Goal: Task Accomplishment & Management: Manage account settings

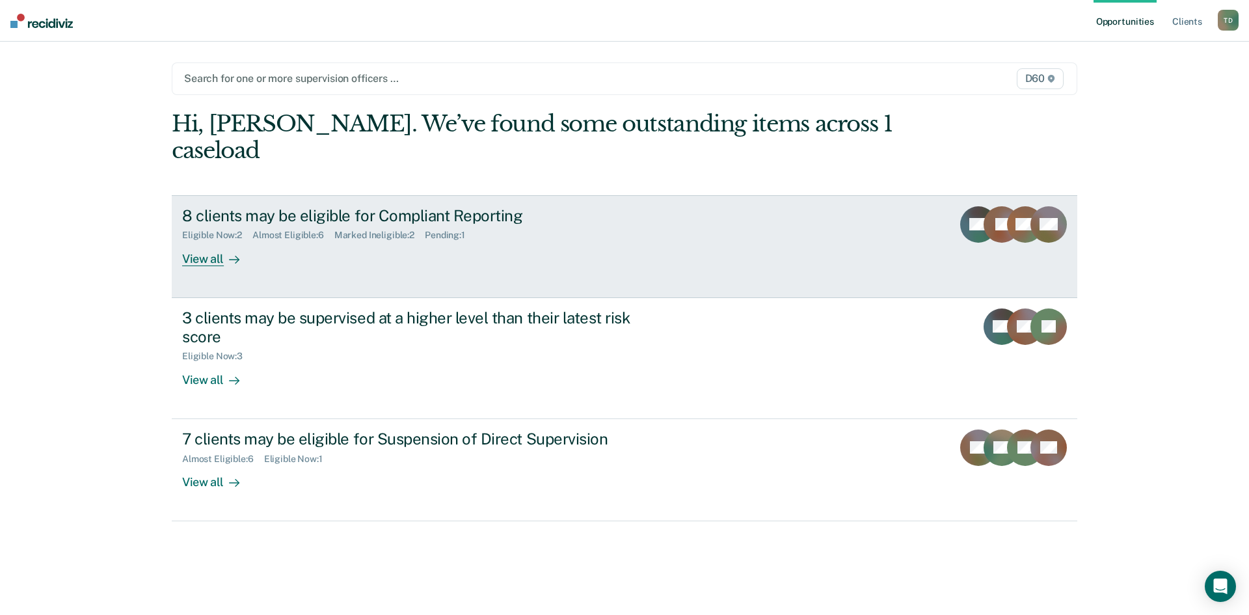
click at [212, 241] on div "View all" at bounding box center [218, 253] width 73 height 25
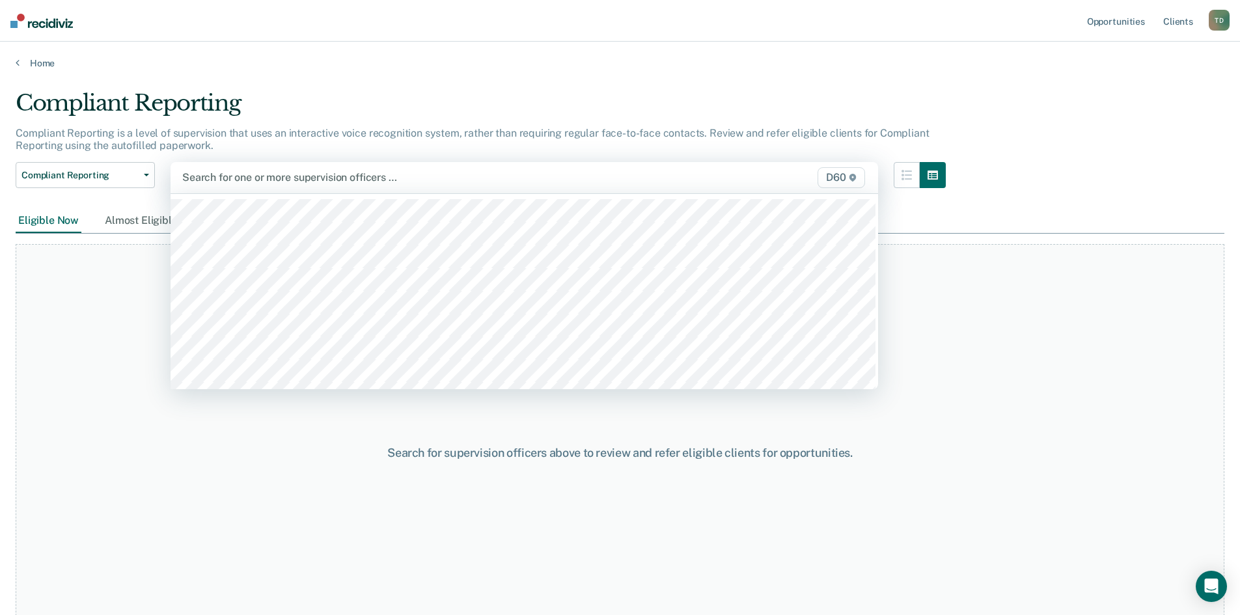
click at [455, 176] on div at bounding box center [421, 177] width 478 height 15
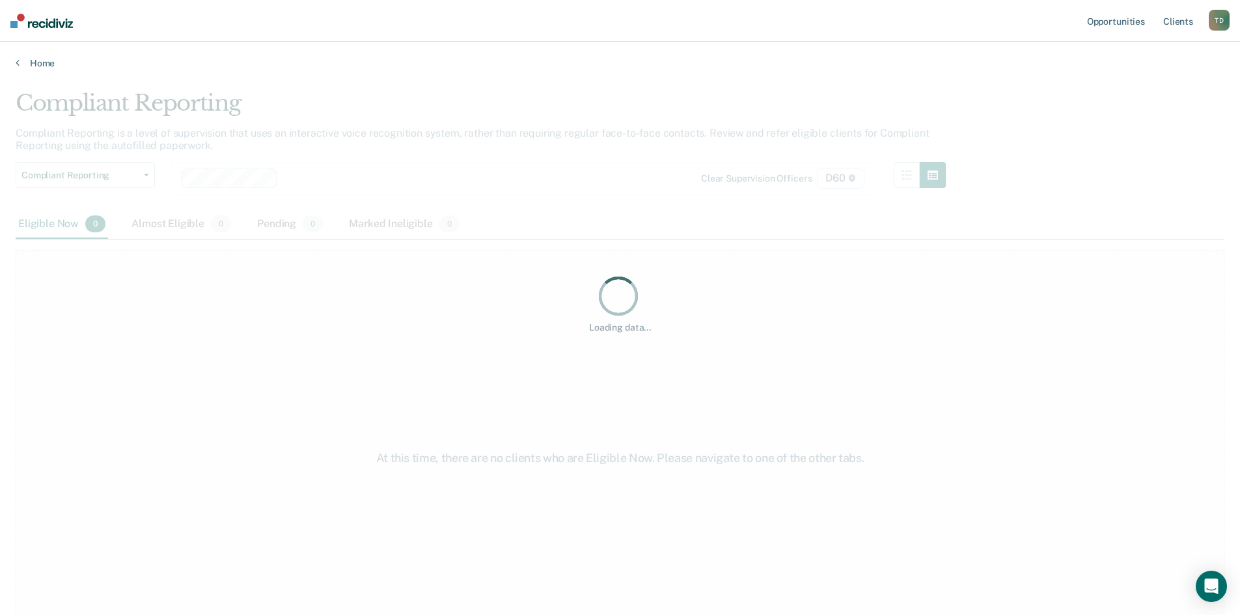
click at [333, 174] on div "Loading data..." at bounding box center [620, 304] width 1208 height 428
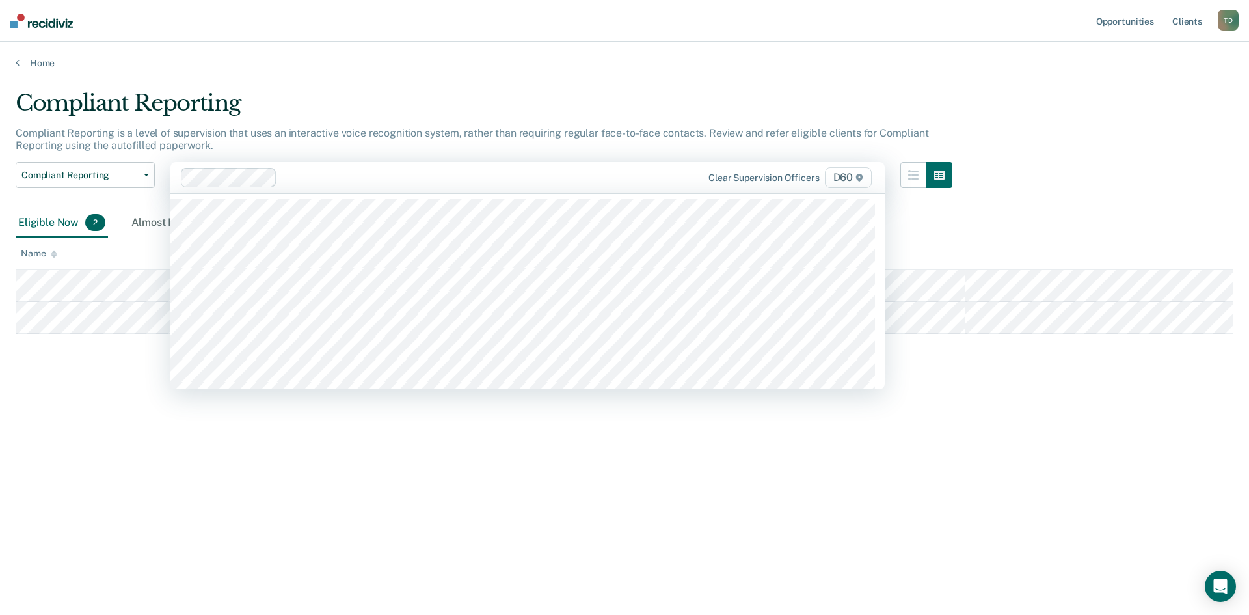
click at [335, 179] on div at bounding box center [473, 177] width 383 height 15
click at [397, 177] on div at bounding box center [522, 177] width 285 height 15
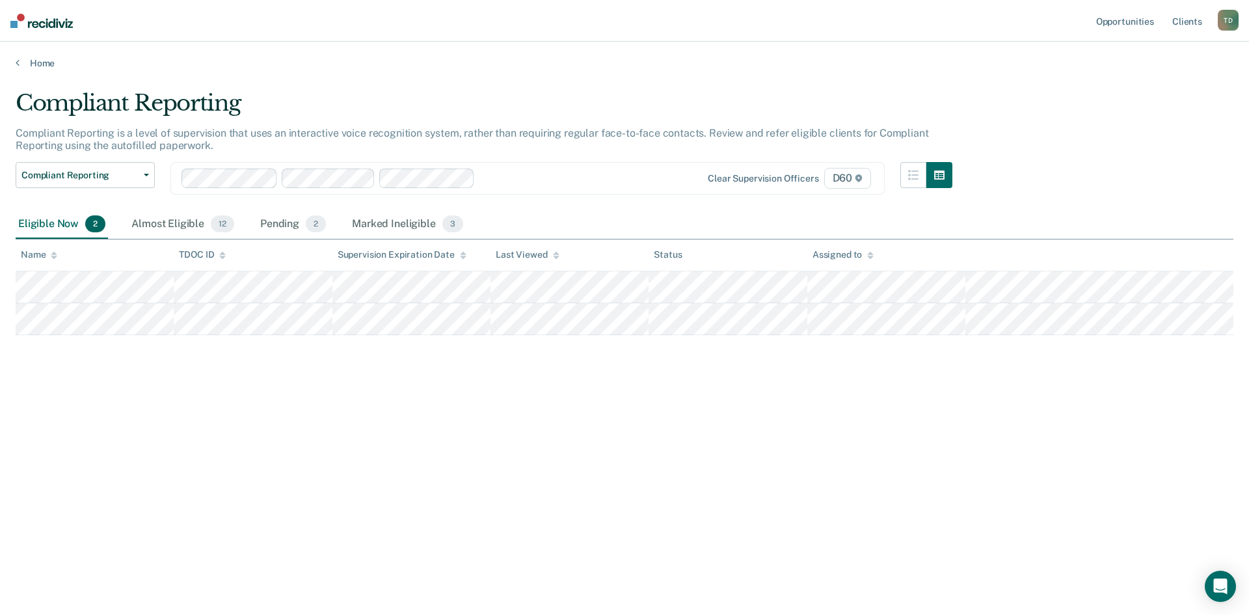
click at [509, 180] on div at bounding box center [572, 177] width 185 height 15
click at [599, 185] on div at bounding box center [424, 179] width 485 height 20
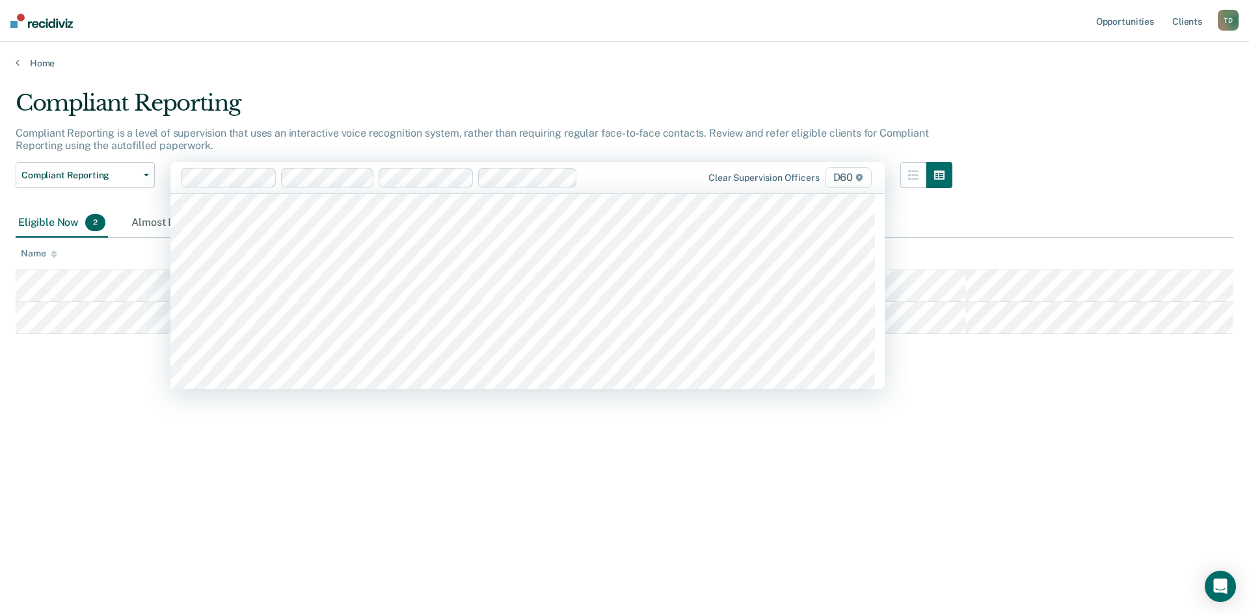
scroll to position [223, 0]
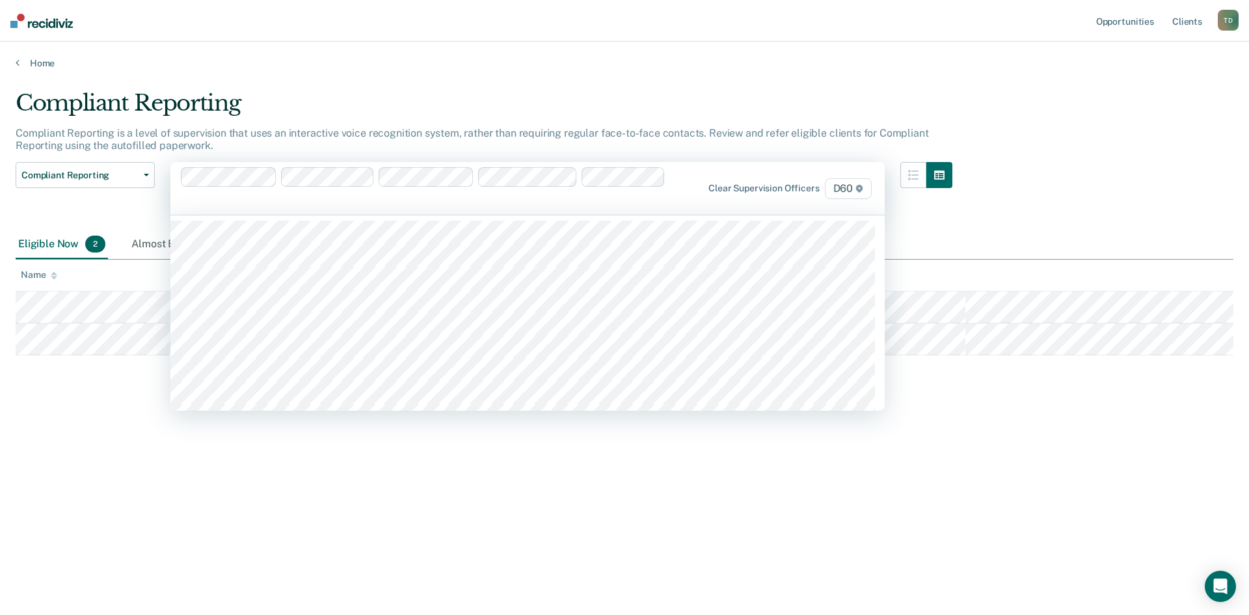
click at [683, 180] on div "Clear supervision officers D60" at bounding box center [770, 188] width 208 height 21
click at [666, 182] on div at bounding box center [423, 189] width 485 height 44
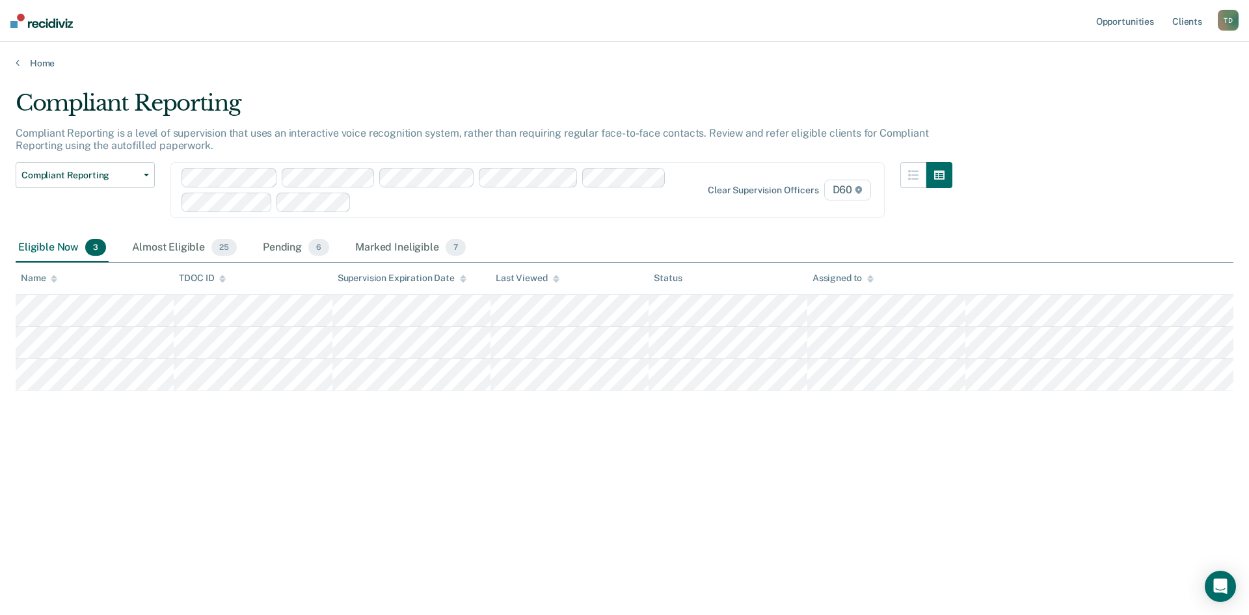
click at [441, 212] on div "Clear supervision officers D60" at bounding box center [527, 190] width 714 height 56
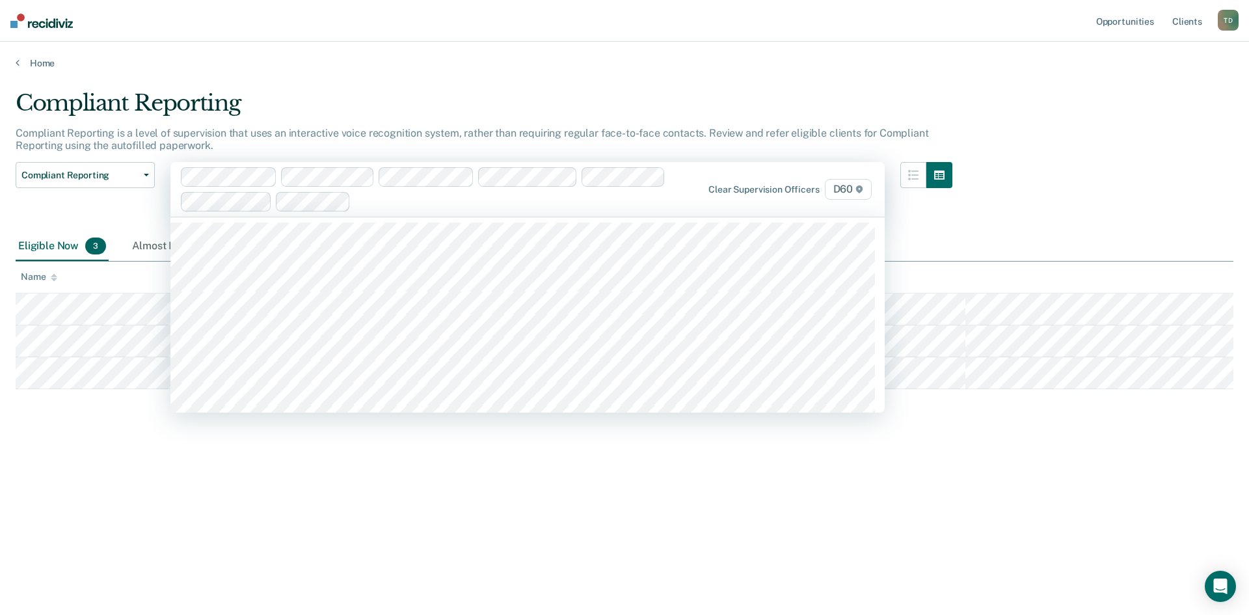
scroll to position [319, 0]
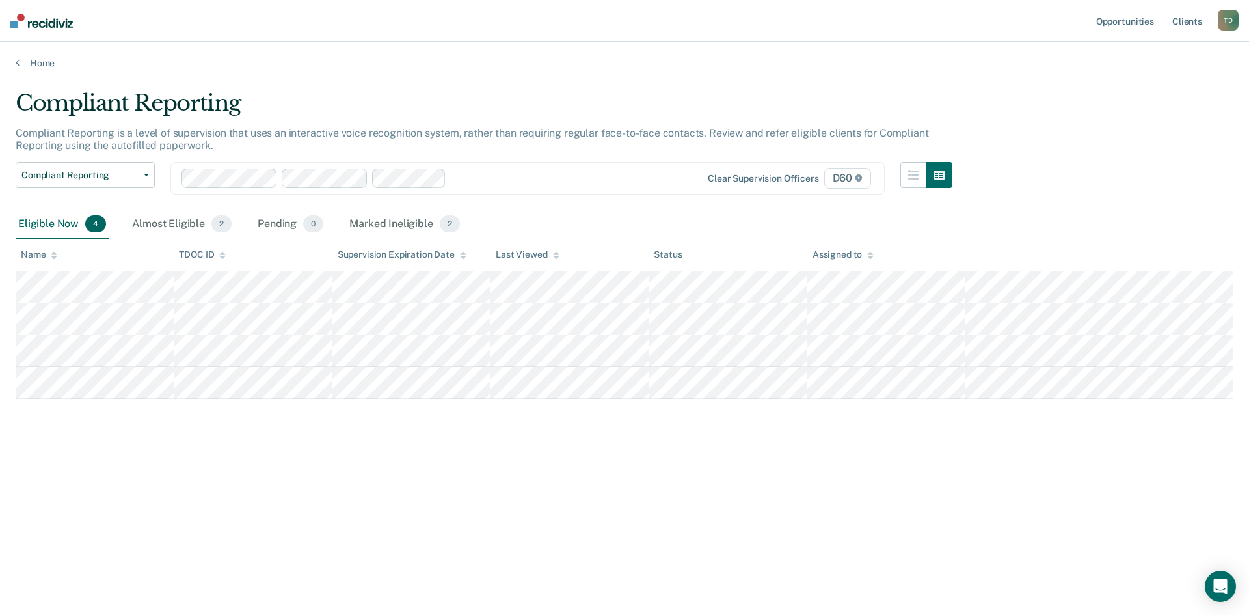
click at [459, 182] on div at bounding box center [558, 177] width 213 height 15
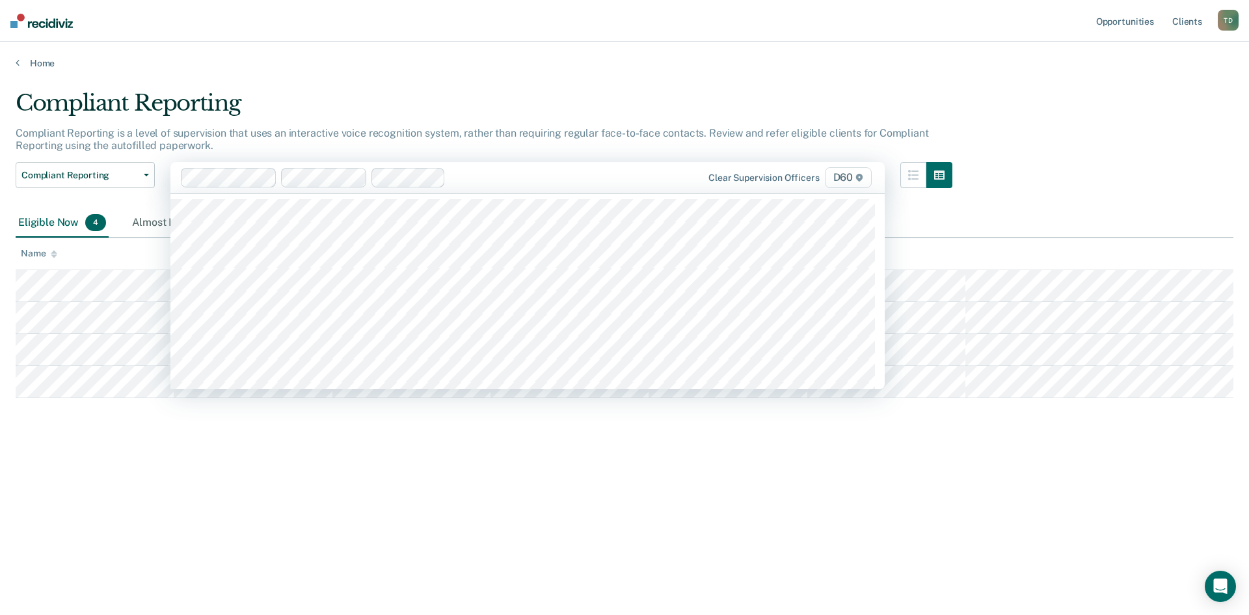
scroll to position [411, 0]
click at [567, 183] on div at bounding box center [606, 177] width 118 height 15
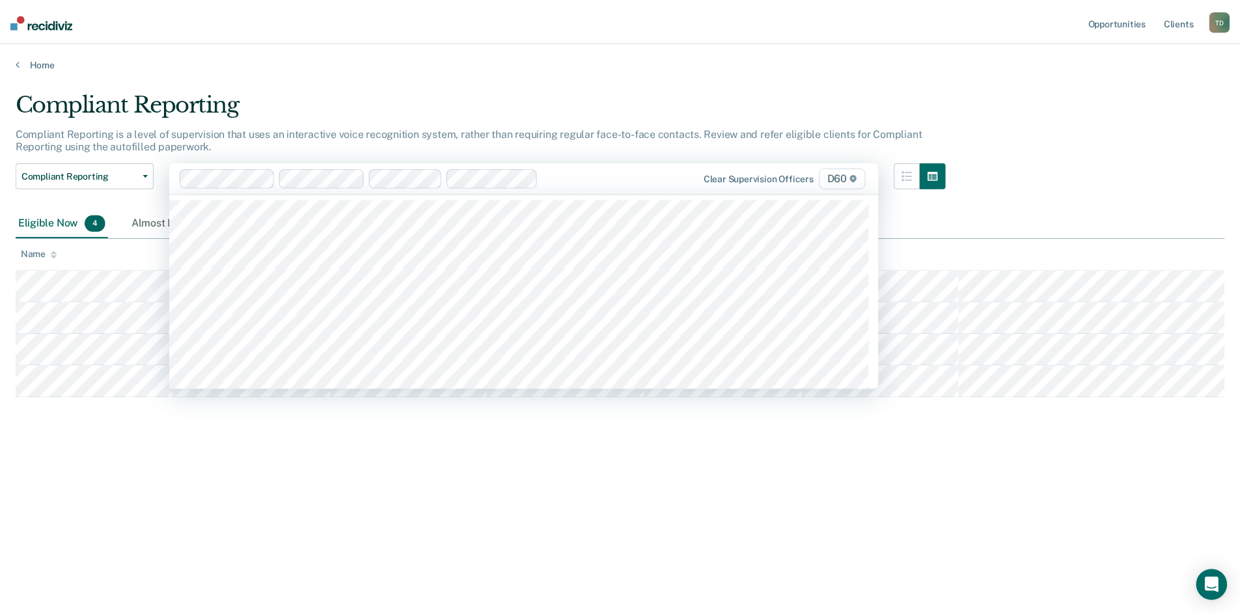
scroll to position [388, 0]
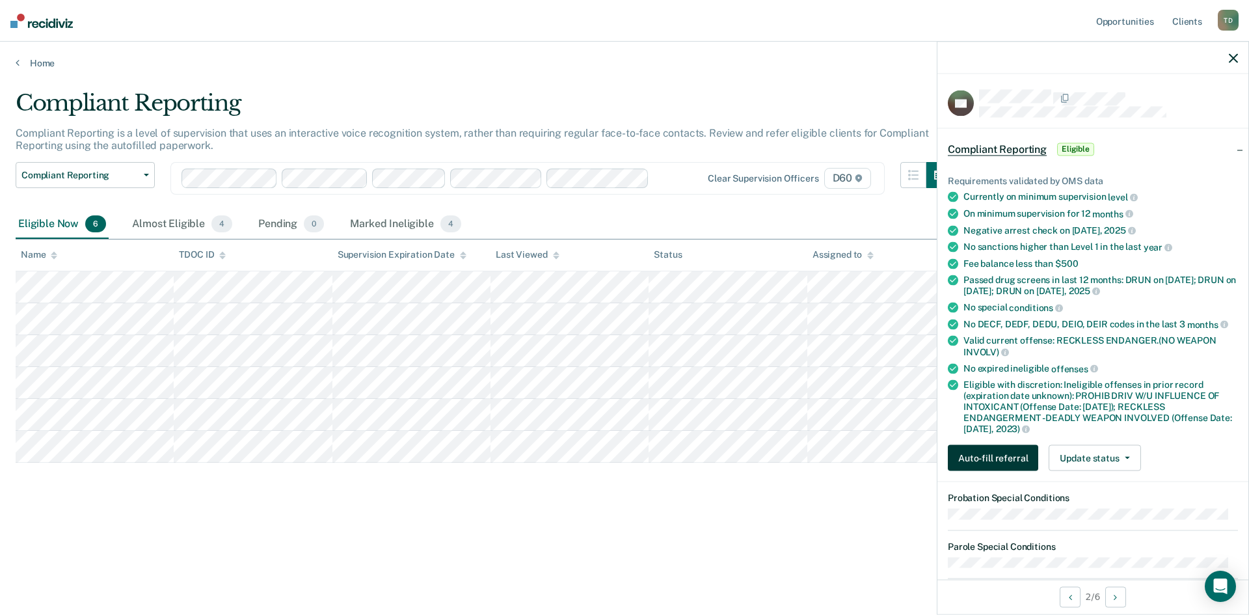
click at [975, 452] on button "Auto-fill referral" at bounding box center [993, 458] width 90 height 26
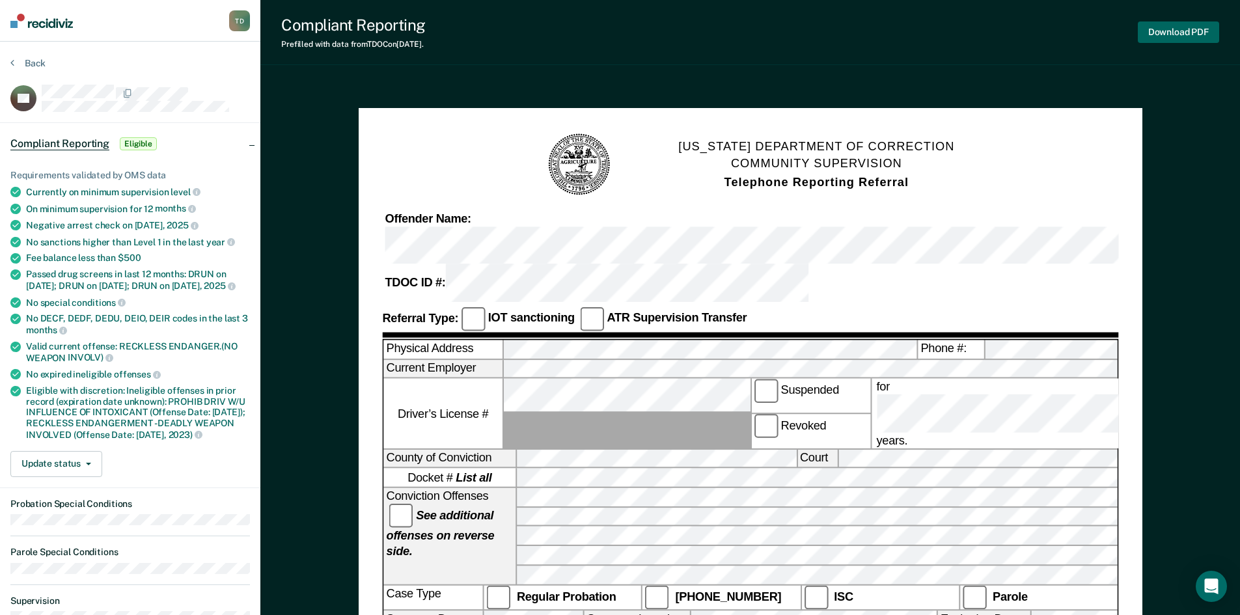
click at [1183, 39] on button "Download PDF" at bounding box center [1177, 31] width 81 height 21
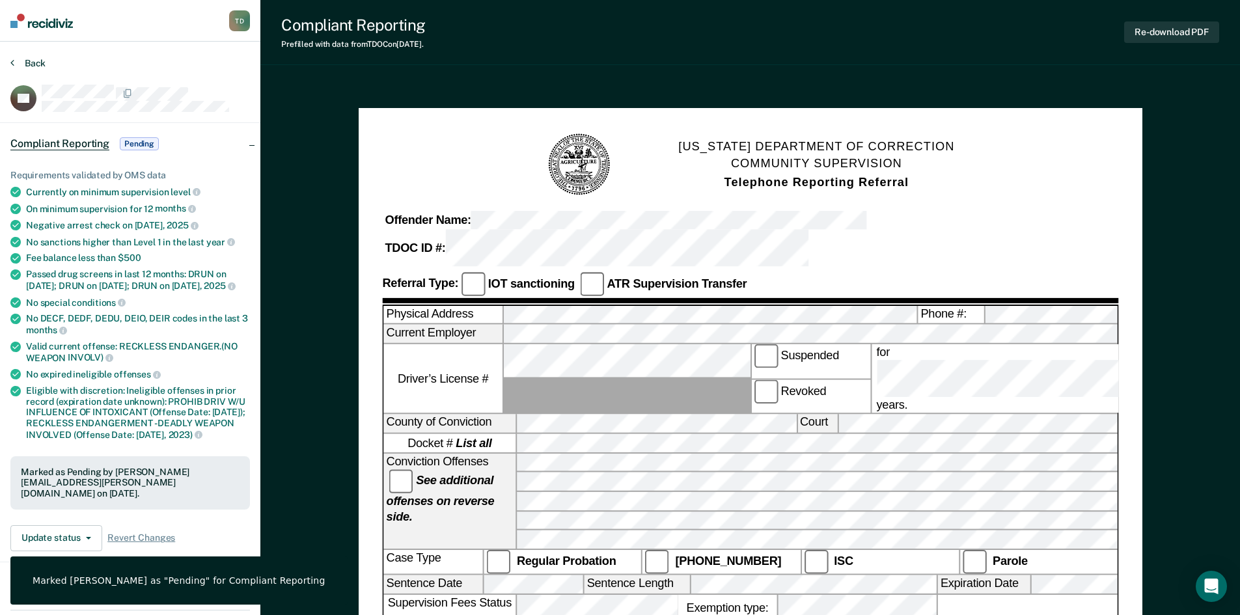
click at [35, 65] on button "Back" at bounding box center [27, 63] width 35 height 12
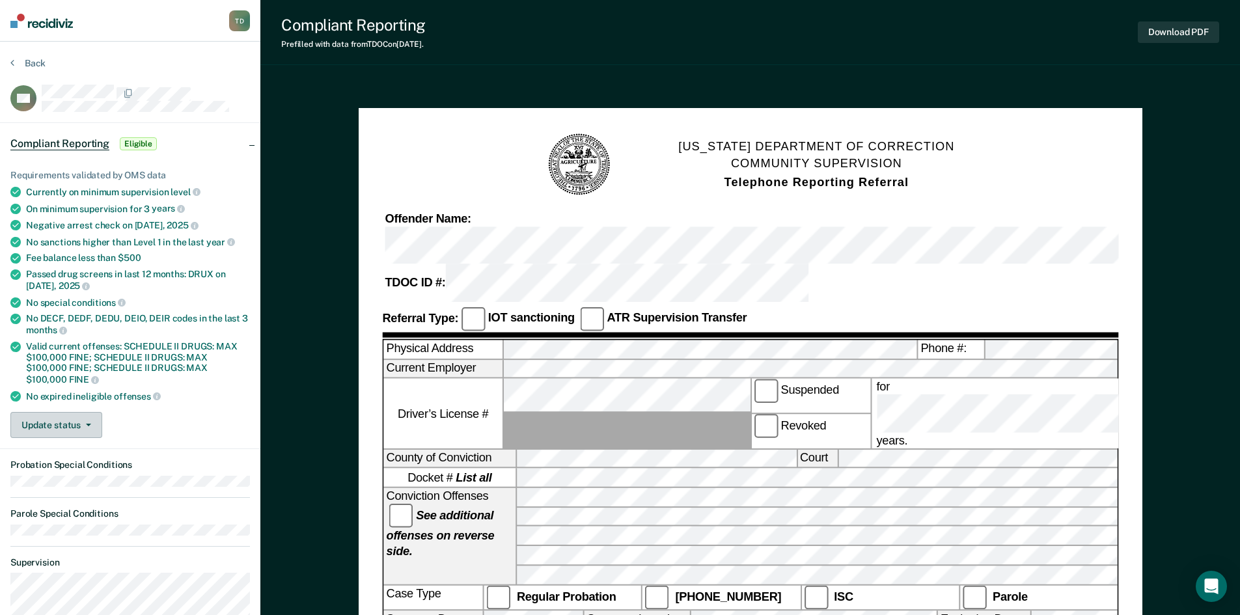
click at [81, 412] on button "Update status" at bounding box center [56, 425] width 92 height 26
click at [51, 468] on button "Mark Ineligible" at bounding box center [73, 477] width 126 height 21
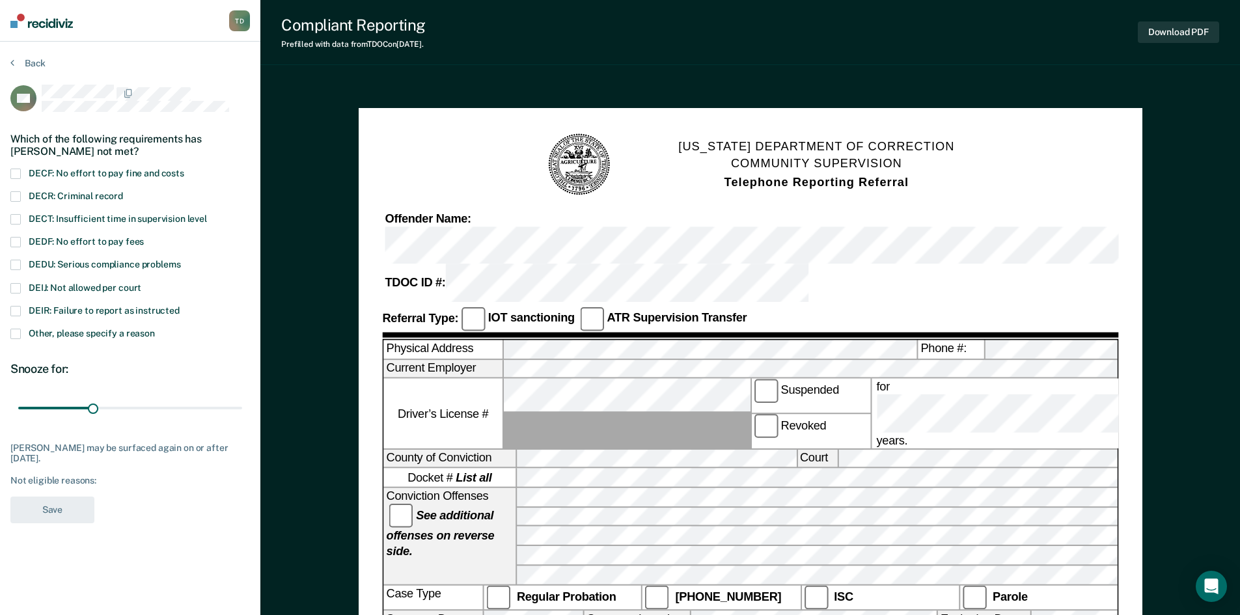
click at [20, 256] on div "DEDF: No effort to pay fees" at bounding box center [129, 248] width 239 height 23
click at [19, 245] on span at bounding box center [15, 242] width 10 height 10
click at [20, 286] on span at bounding box center [15, 288] width 10 height 10
drag, startPoint x: 92, startPoint y: 406, endPoint x: 322, endPoint y: 440, distance: 232.2
type input "90"
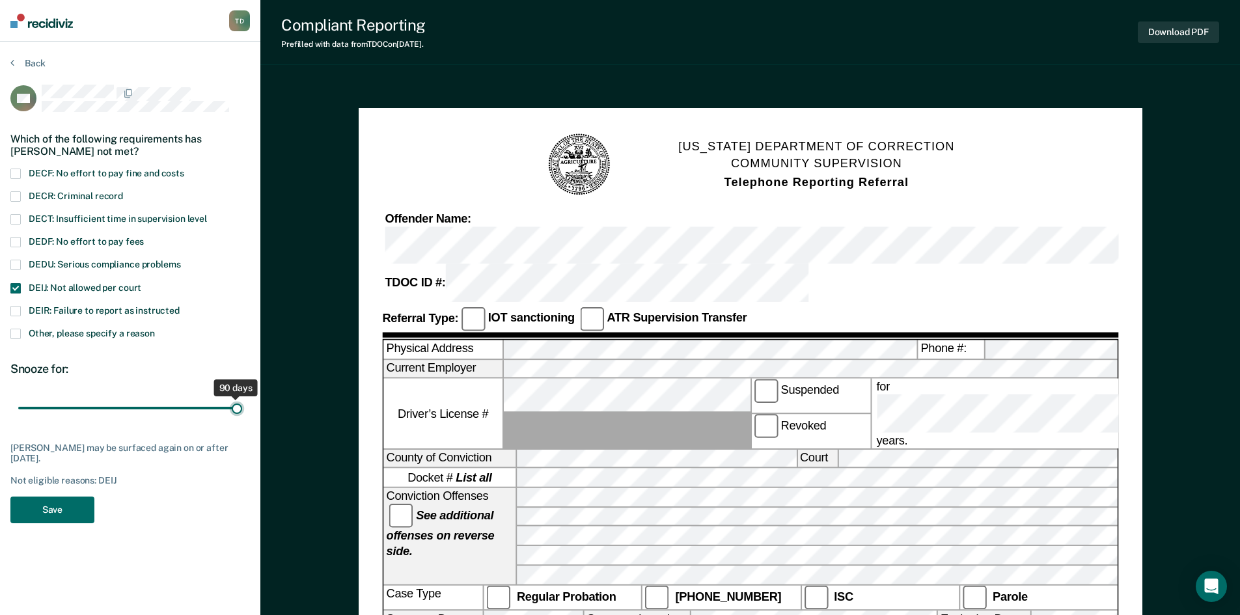
click at [242, 420] on input "range" at bounding box center [130, 408] width 224 height 23
drag, startPoint x: 61, startPoint y: 514, endPoint x: 66, endPoint y: 511, distance: 6.7
click at [61, 513] on button "Save" at bounding box center [52, 509] width 84 height 27
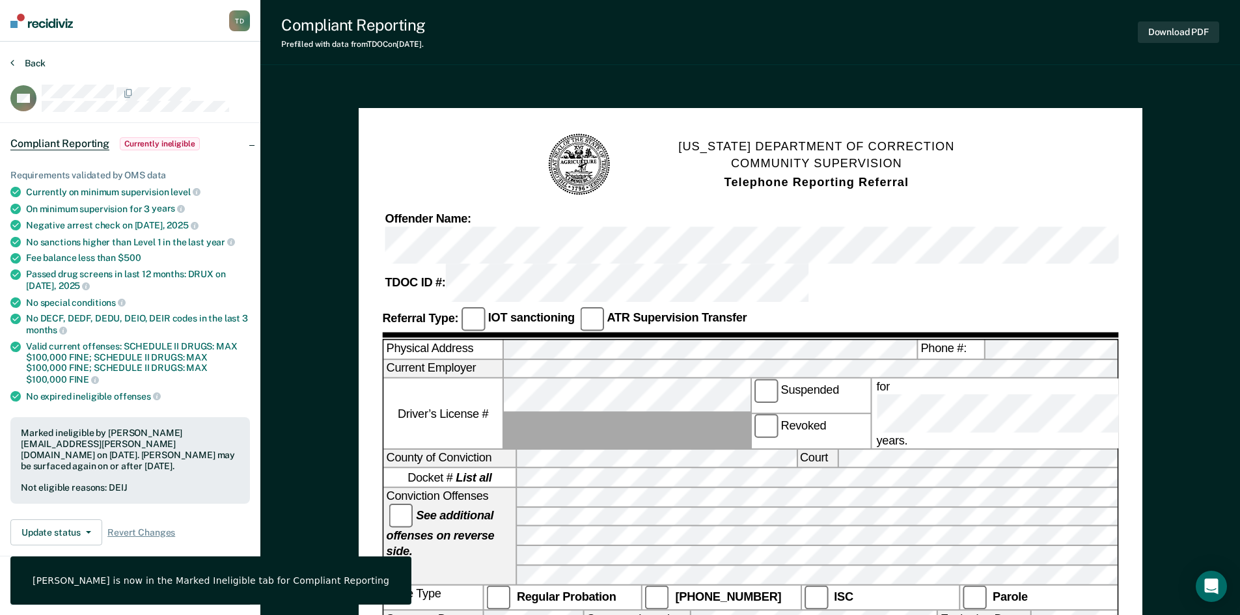
click at [22, 61] on button "Back" at bounding box center [27, 63] width 35 height 12
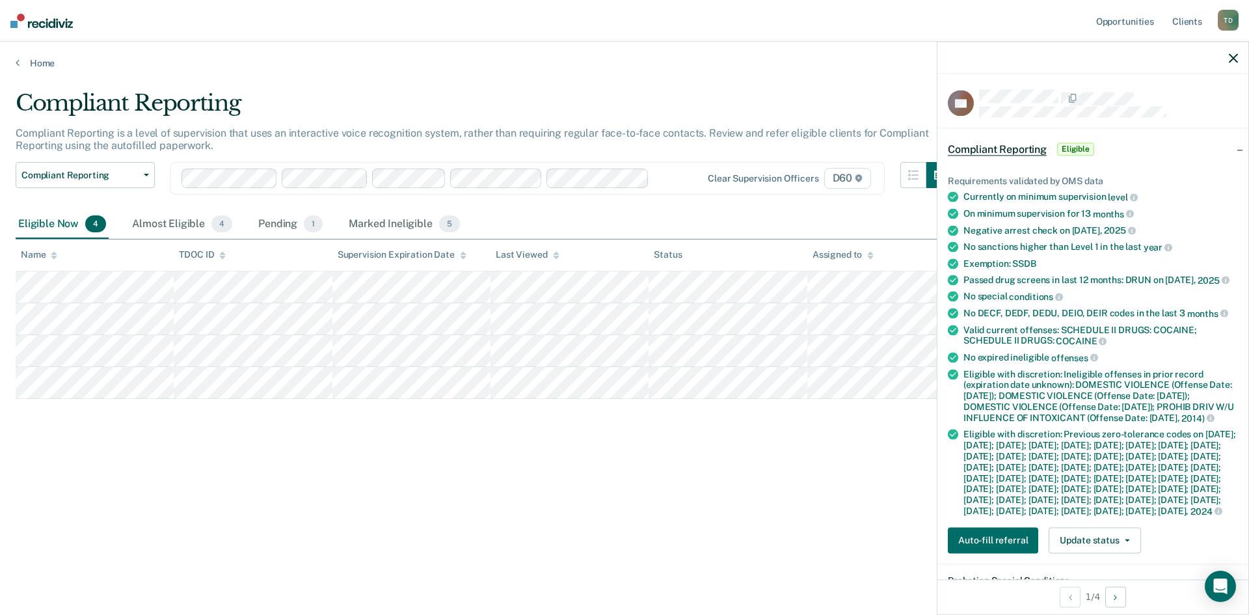
click at [818, 500] on div "Compliant Reporting Compliant Reporting is a level of supervision that uses an …" at bounding box center [625, 304] width 1218 height 428
click at [1230, 58] on icon "button" at bounding box center [1233, 57] width 9 height 9
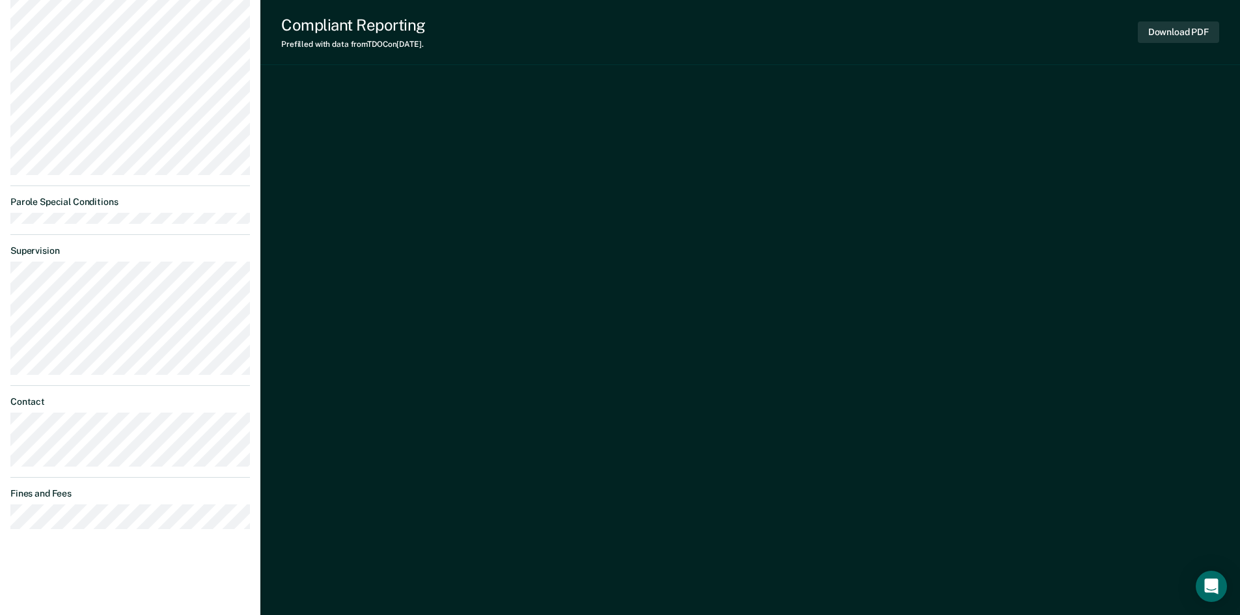
scroll to position [409, 0]
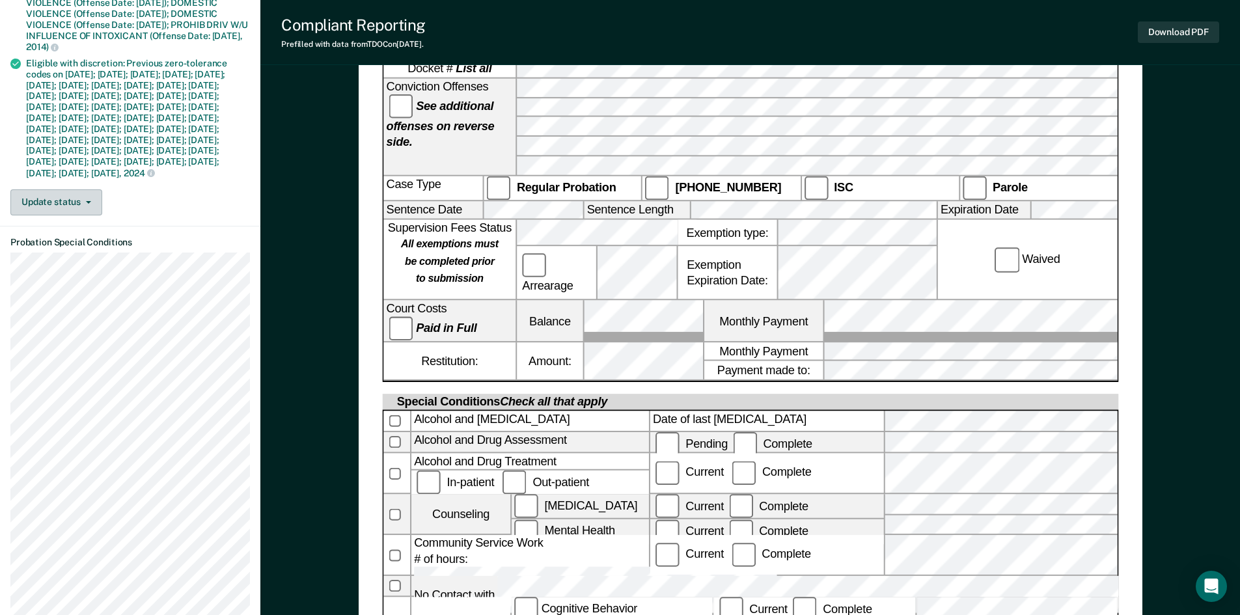
click at [83, 204] on span "button" at bounding box center [86, 202] width 10 height 3
click at [69, 265] on button "Mark Ineligible" at bounding box center [73, 254] width 126 height 21
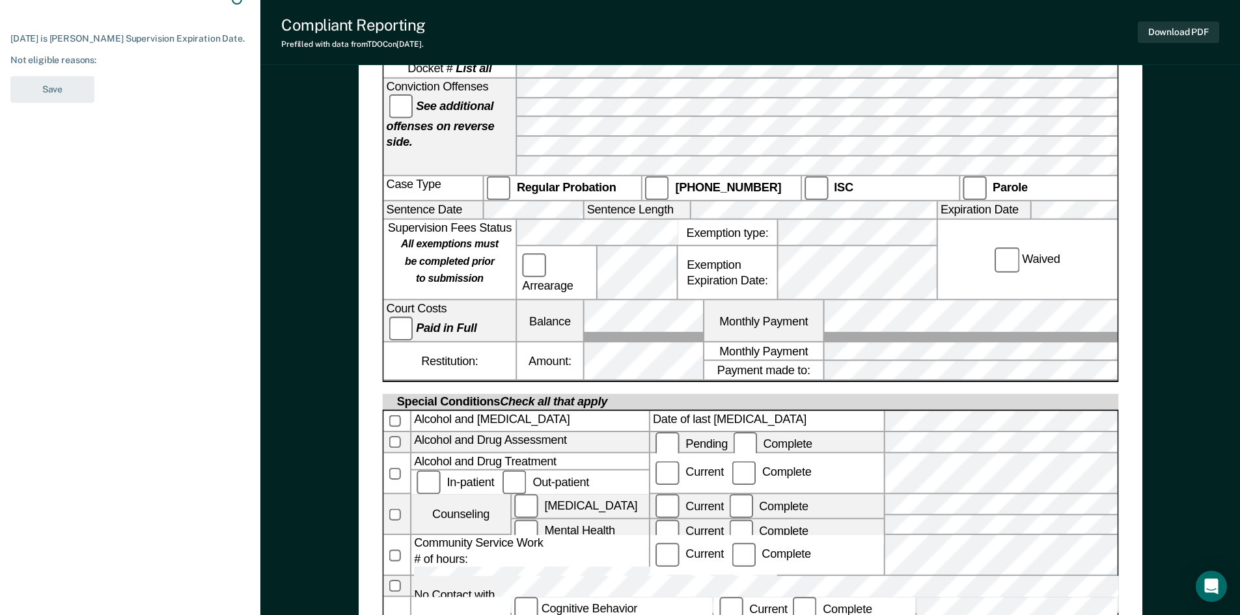
scroll to position [0, 0]
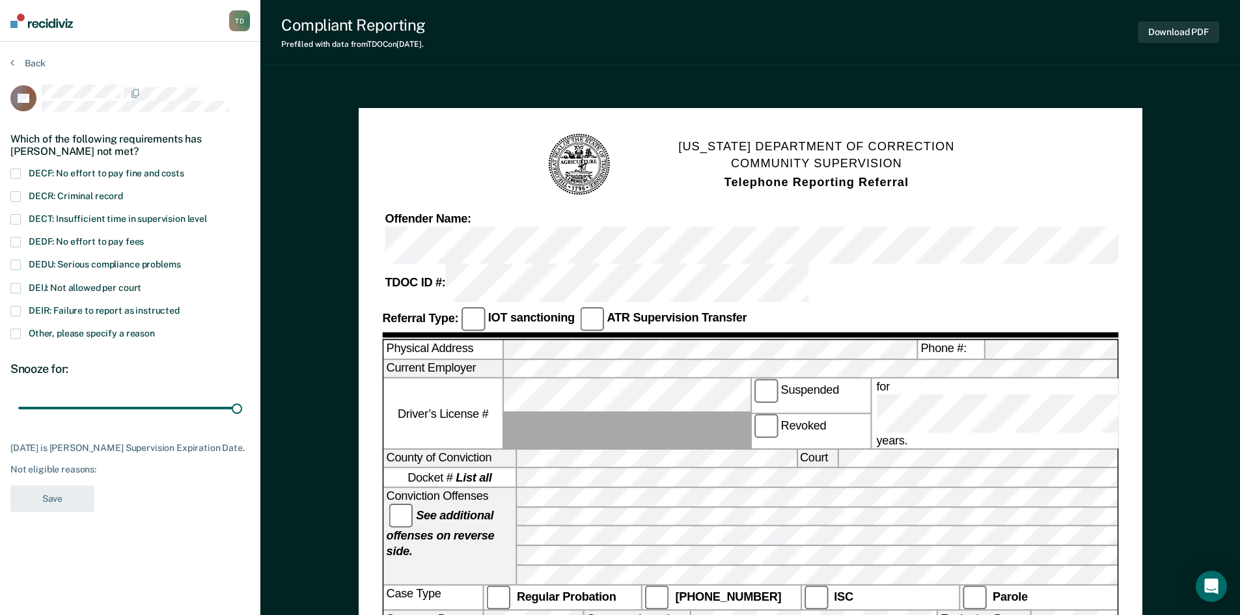
click at [12, 293] on label "DEIJ: Not allowed per court" at bounding box center [129, 289] width 239 height 12
click at [36, 502] on button "Save" at bounding box center [52, 498] width 84 height 27
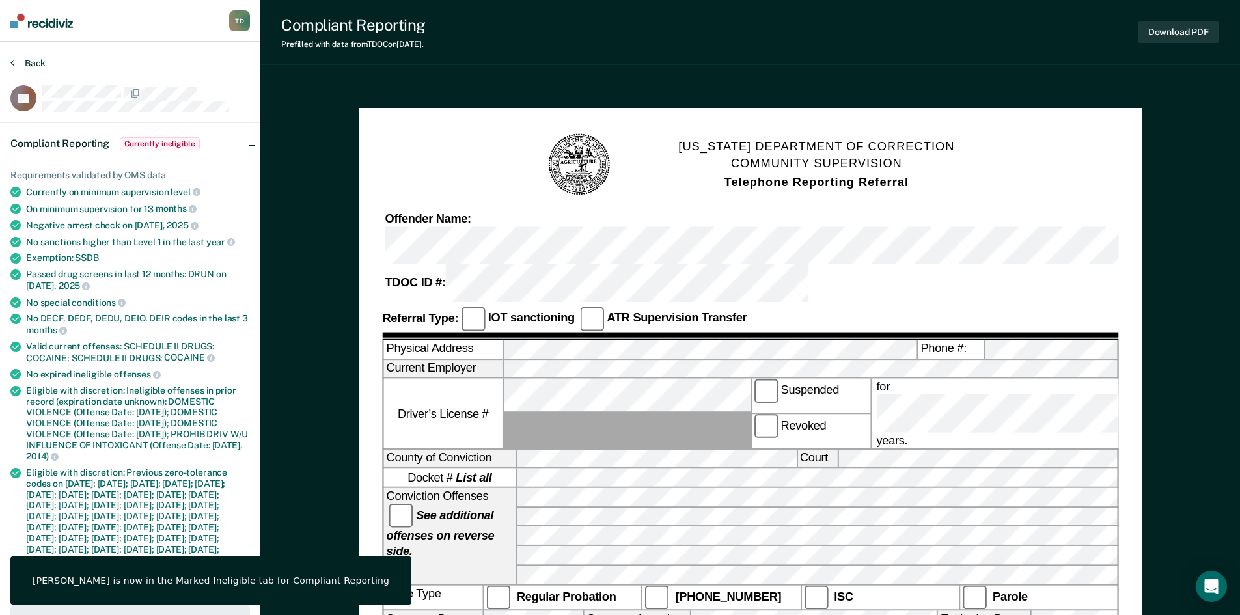
click at [39, 61] on button "Back" at bounding box center [27, 63] width 35 height 12
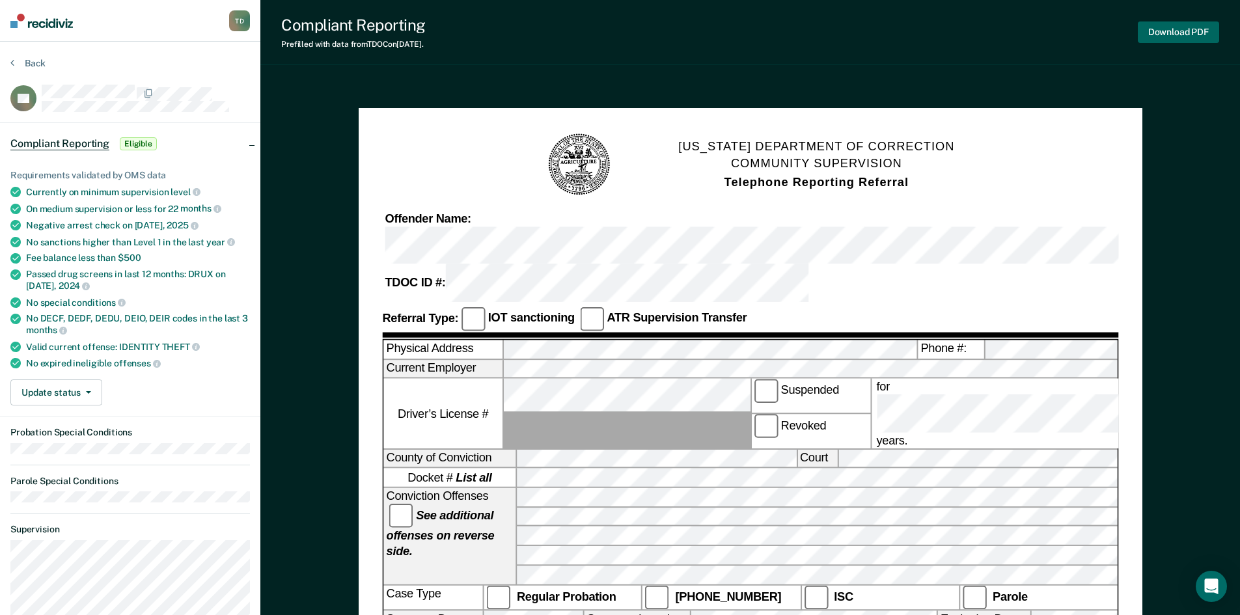
click at [1160, 26] on button "Download PDF" at bounding box center [1177, 31] width 81 height 21
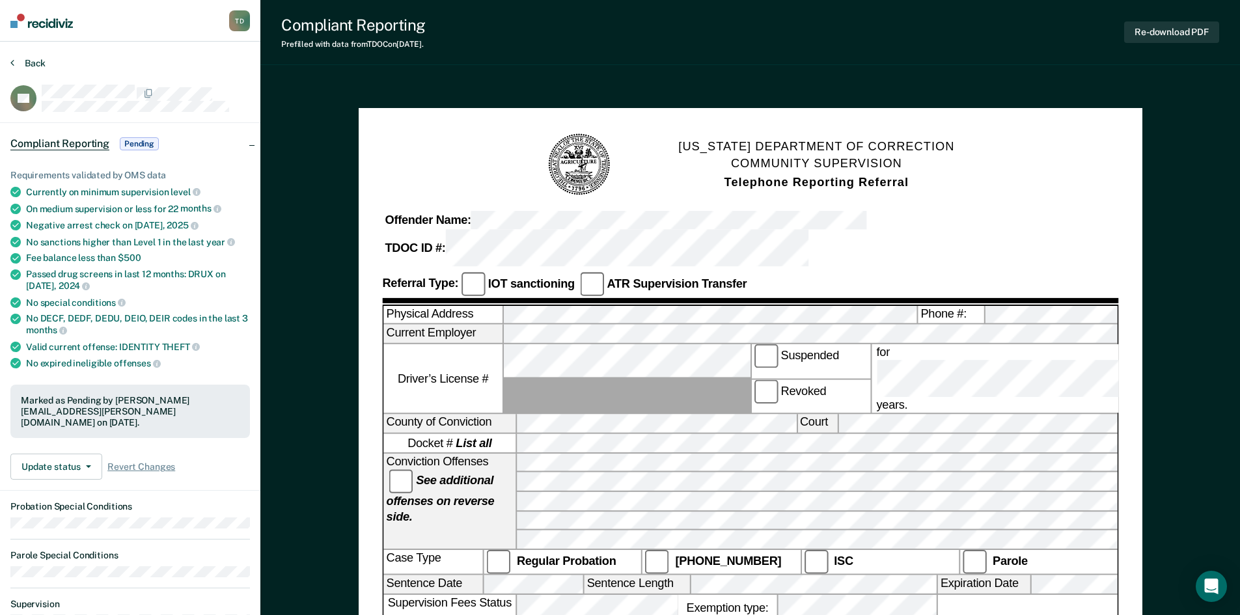
click at [39, 58] on button "Back" at bounding box center [27, 63] width 35 height 12
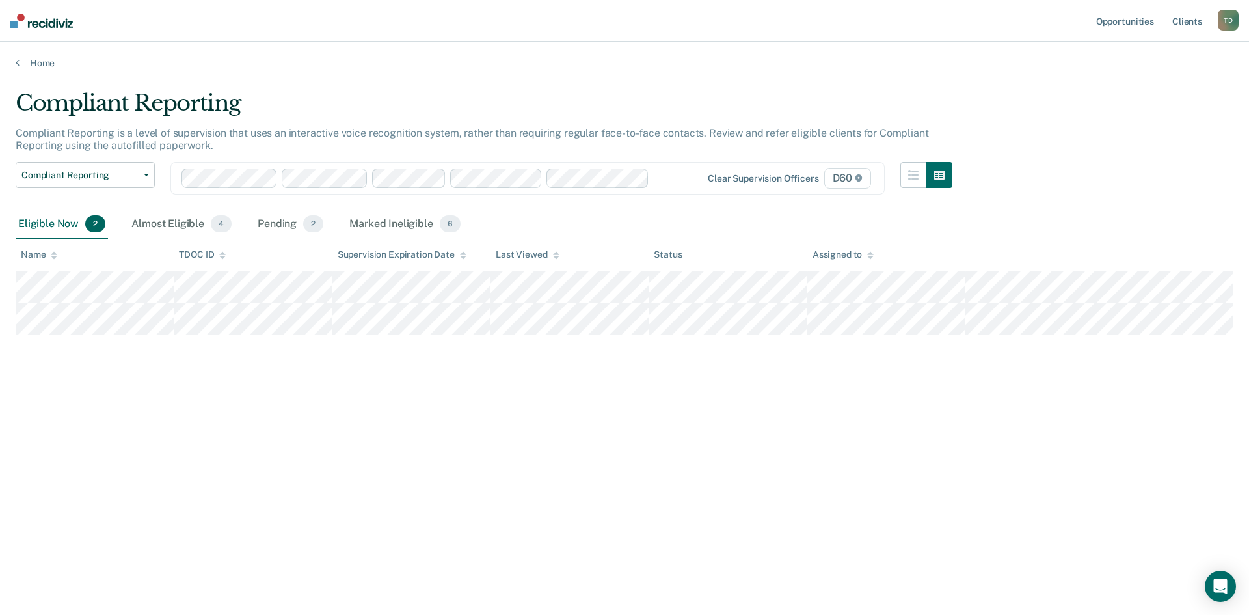
click at [899, 418] on div "Compliant Reporting Compliant Reporting is a level of supervision that uses an …" at bounding box center [625, 304] width 1218 height 428
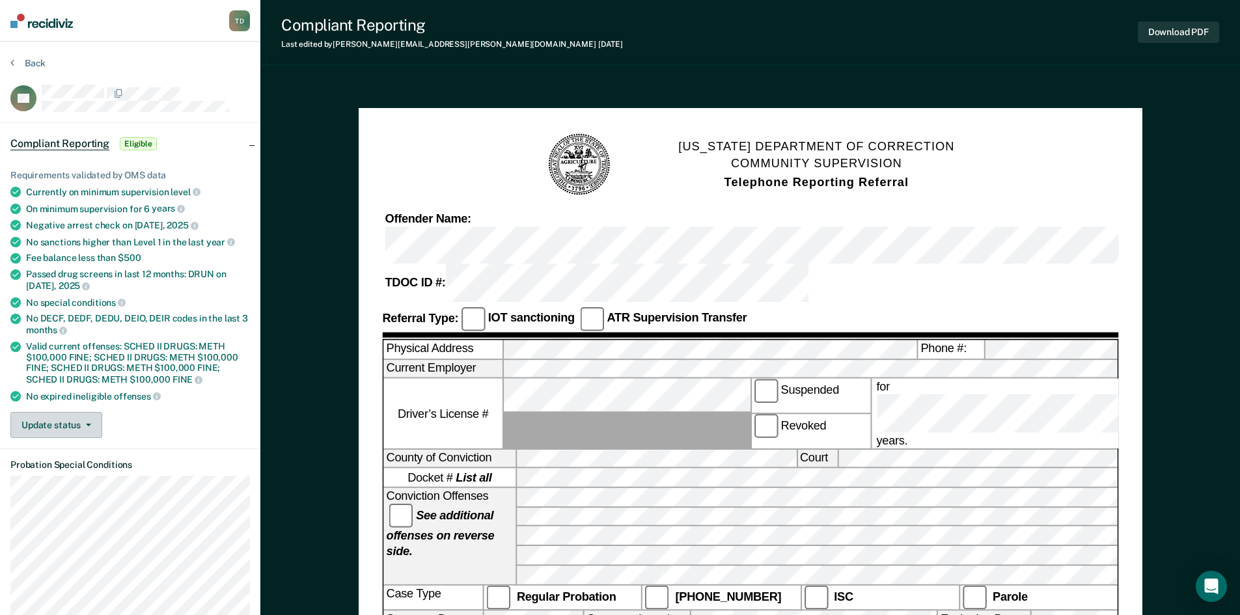
drag, startPoint x: 87, startPoint y: 429, endPoint x: 73, endPoint y: 411, distance: 23.3
click at [76, 414] on button "Update status" at bounding box center [56, 425] width 92 height 26
click at [69, 476] on button "Mark Ineligible" at bounding box center [73, 477] width 126 height 21
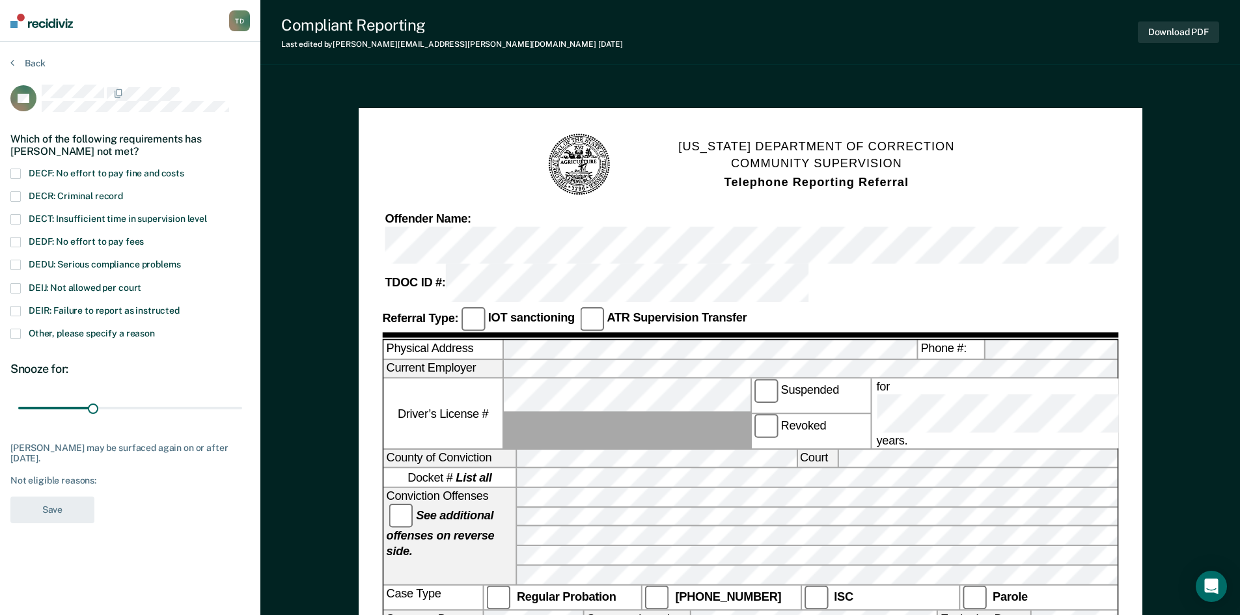
click at [23, 283] on label "DEIJ: Not allowed per court" at bounding box center [129, 289] width 239 height 12
drag, startPoint x: 89, startPoint y: 406, endPoint x: 251, endPoint y: 412, distance: 161.5
type input "90"
click at [242, 412] on input "range" at bounding box center [130, 408] width 224 height 23
click at [69, 511] on button "Save" at bounding box center [52, 509] width 84 height 27
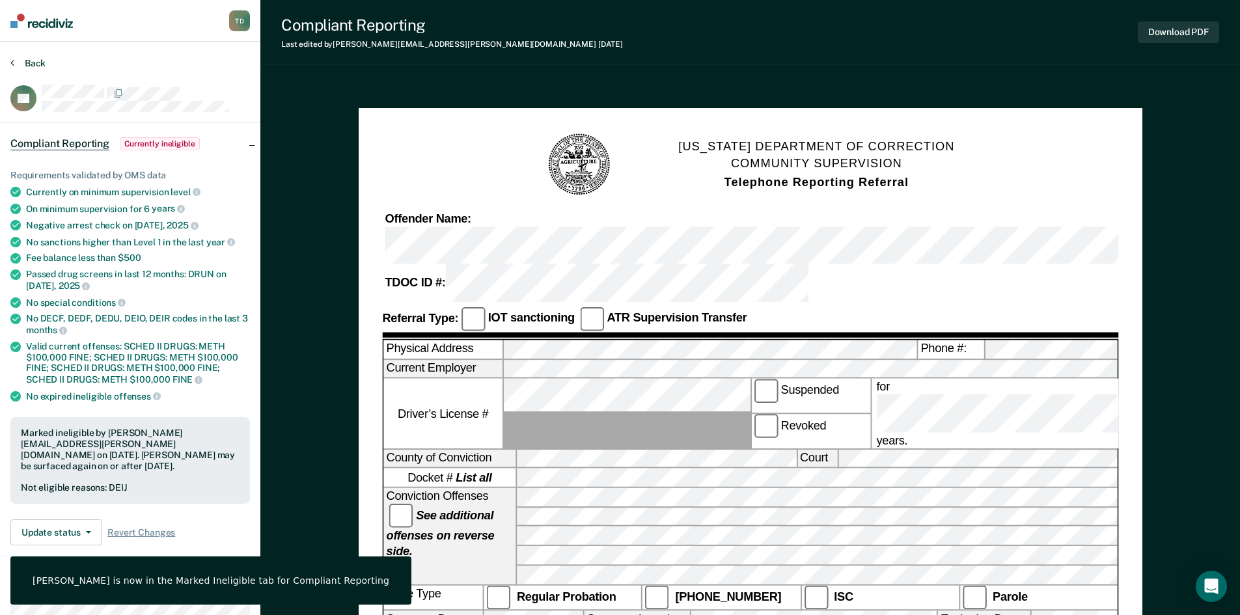
click at [27, 63] on button "Back" at bounding box center [27, 63] width 35 height 12
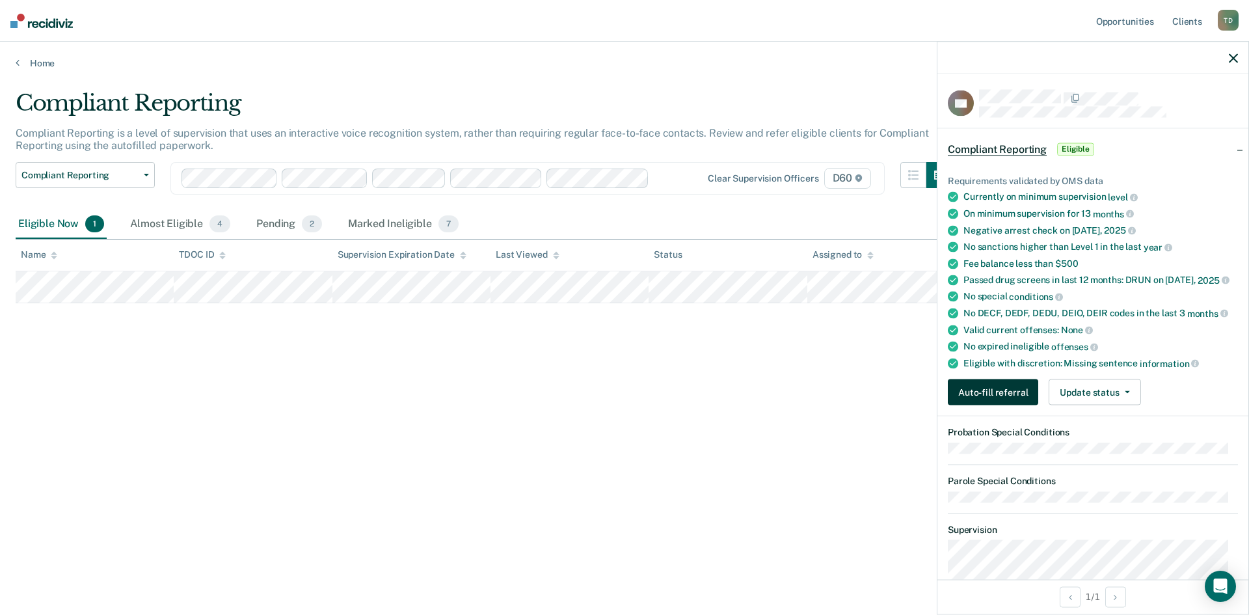
click at [978, 405] on button "Auto-fill referral" at bounding box center [993, 392] width 90 height 26
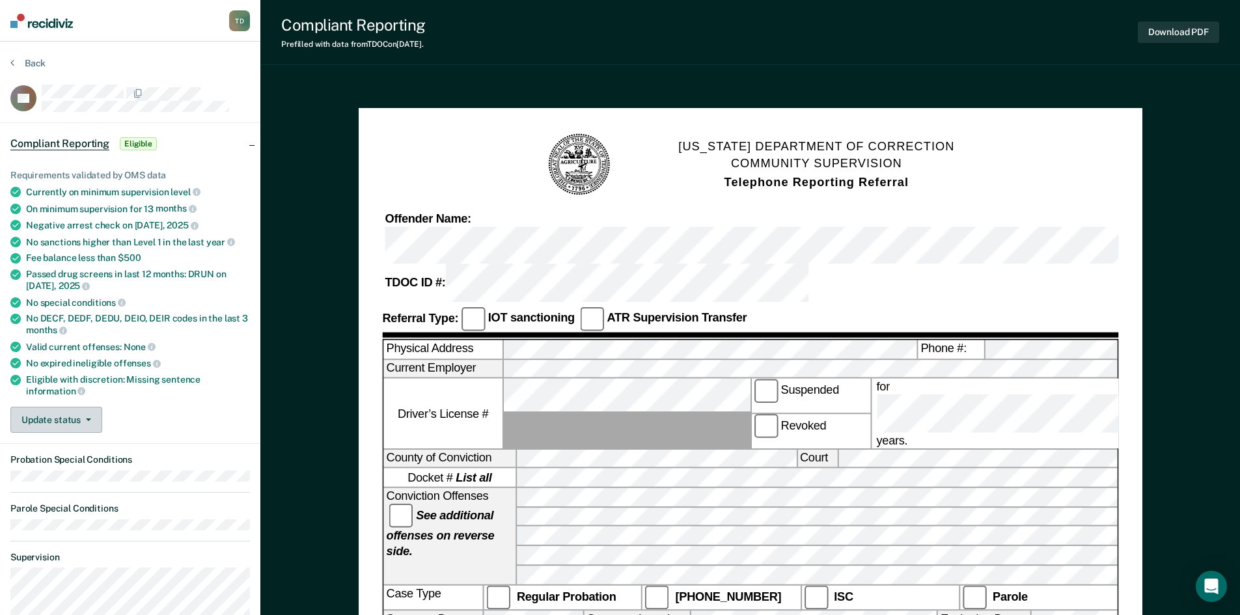
click at [88, 408] on button "Update status" at bounding box center [56, 420] width 92 height 26
click at [40, 472] on button "Mark Ineligible" at bounding box center [73, 471] width 126 height 21
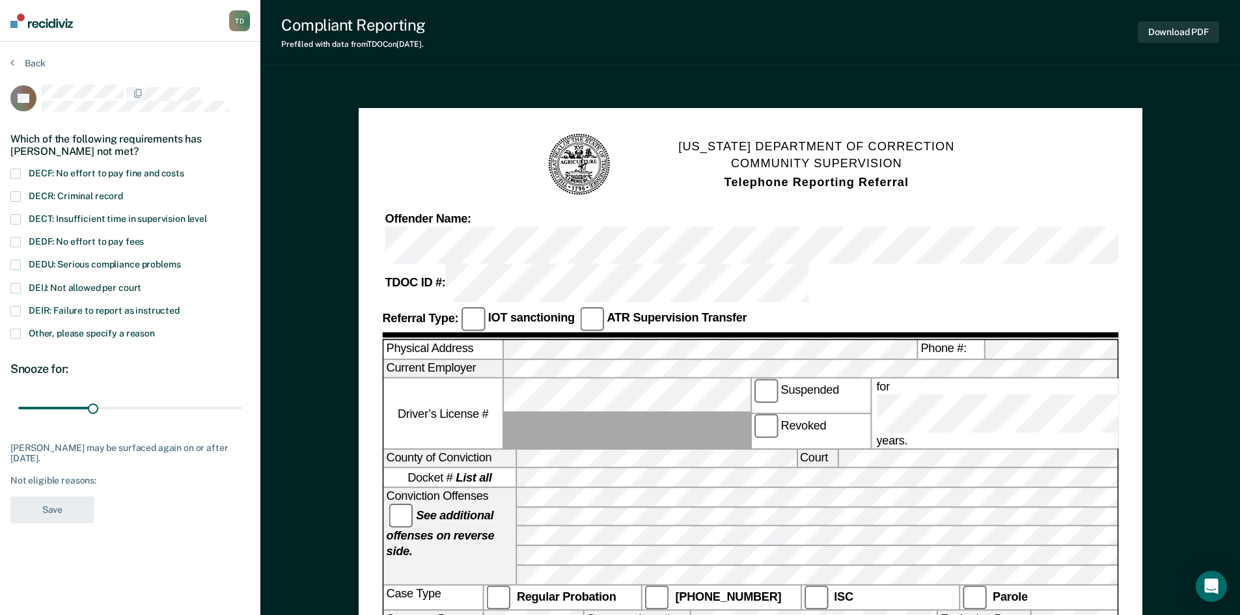
click at [20, 283] on span at bounding box center [15, 288] width 10 height 10
drag, startPoint x: 89, startPoint y: 407, endPoint x: 282, endPoint y: 437, distance: 195.5
type input "90"
click at [242, 420] on input "range" at bounding box center [130, 408] width 224 height 23
click at [55, 503] on button "Save" at bounding box center [52, 509] width 84 height 27
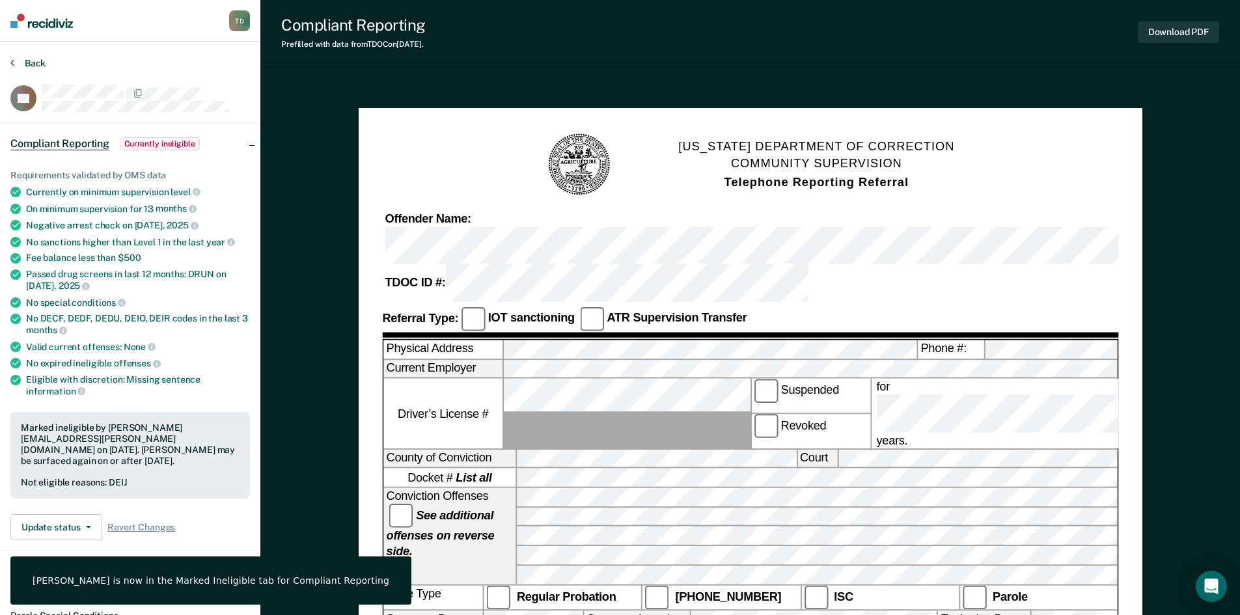
click at [44, 60] on button "Back" at bounding box center [27, 63] width 35 height 12
